Goal: Check status: Check status

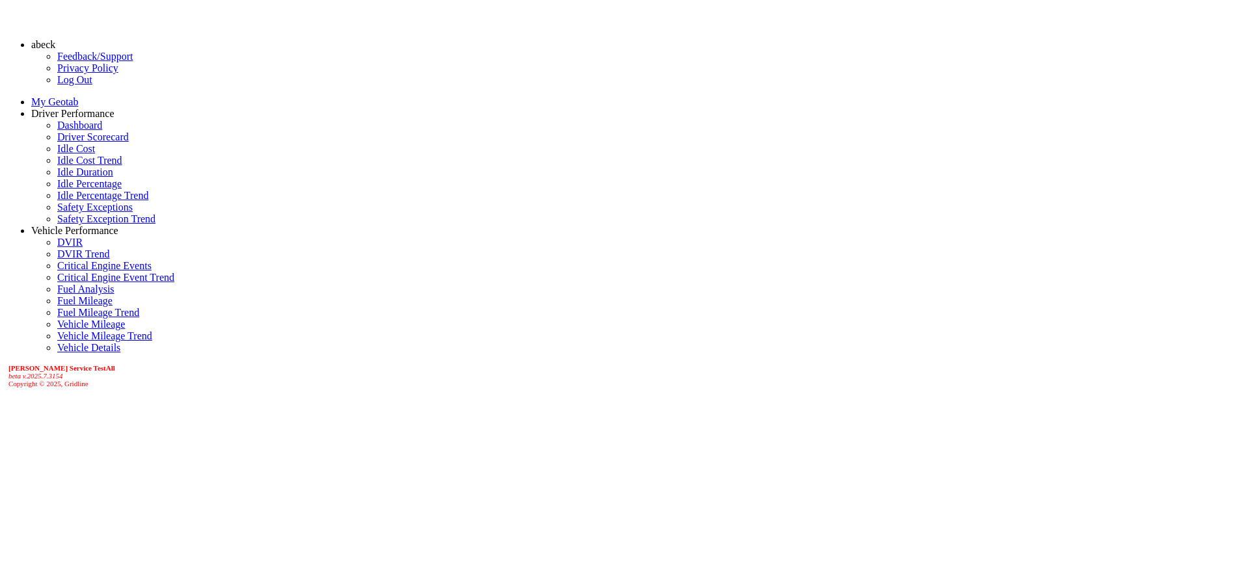
click at [100, 142] on link "Driver Scorecard" at bounding box center [93, 136] width 72 height 11
